Goal: Transaction & Acquisition: Subscribe to service/newsletter

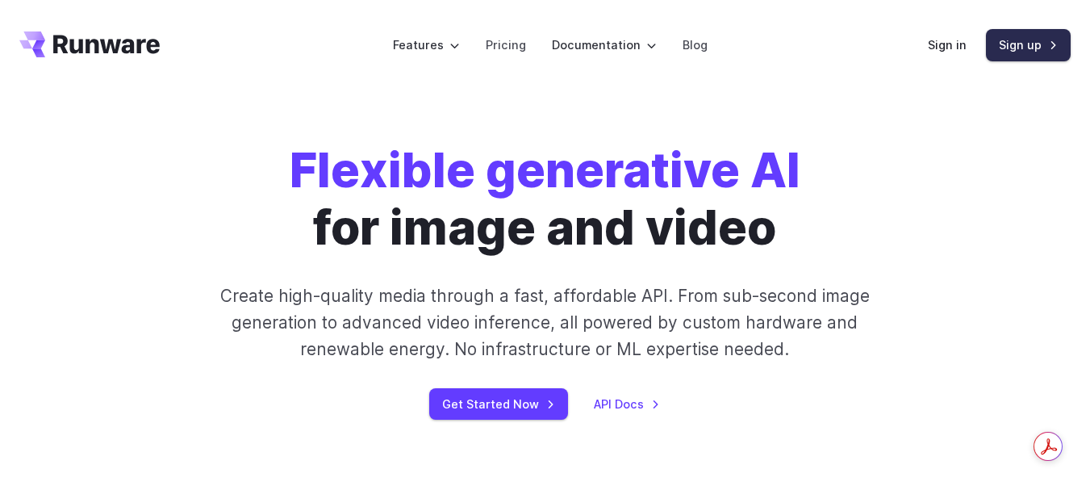
click at [1017, 51] on link "Sign up" at bounding box center [1028, 44] width 85 height 31
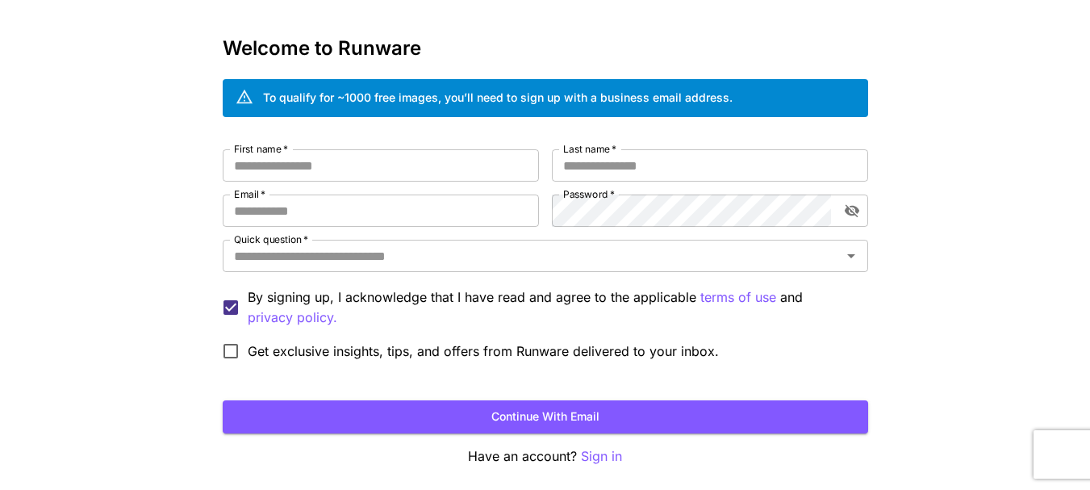
scroll to position [54, 0]
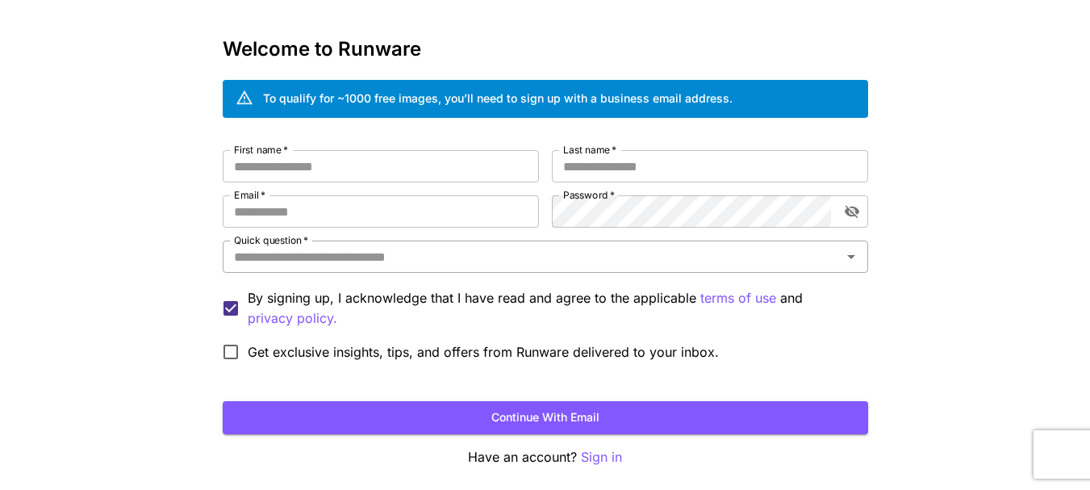
click at [761, 264] on input "Quick question   *" at bounding box center [531, 256] width 609 height 23
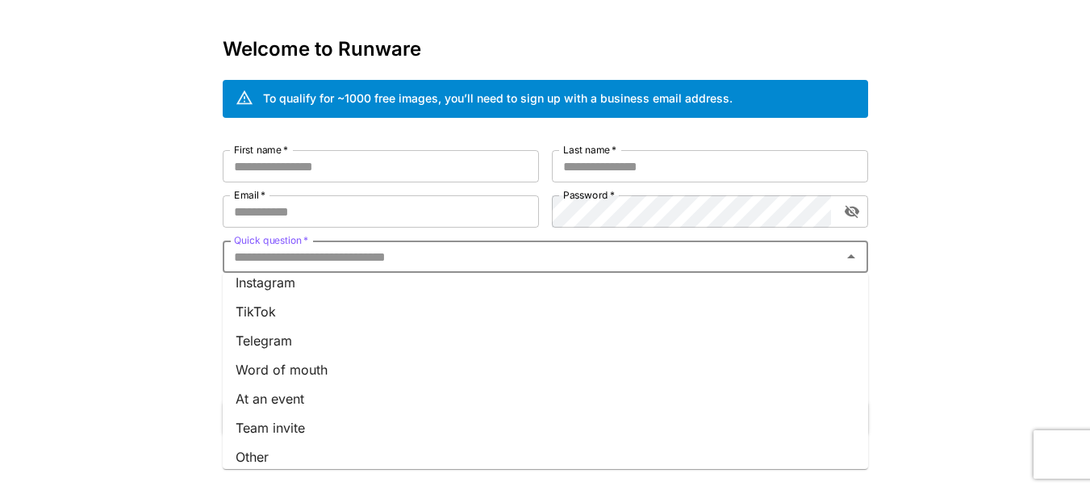
scroll to position [252, 0]
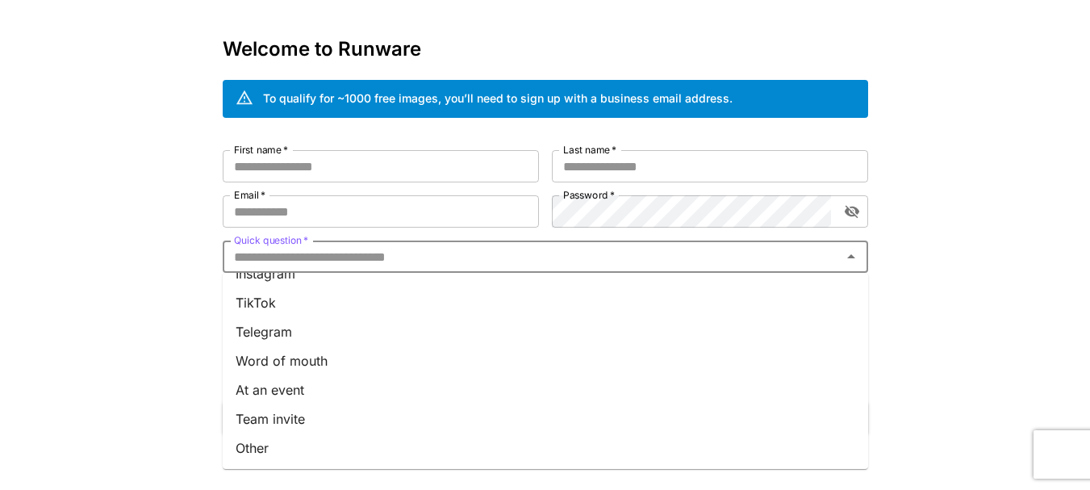
click at [144, 164] on div "Kick off with ~1000 free images! 🎈 Welcome to Runware To qualify for ~1000 free…" at bounding box center [545, 249] width 1090 height 607
